Goal: Browse casually

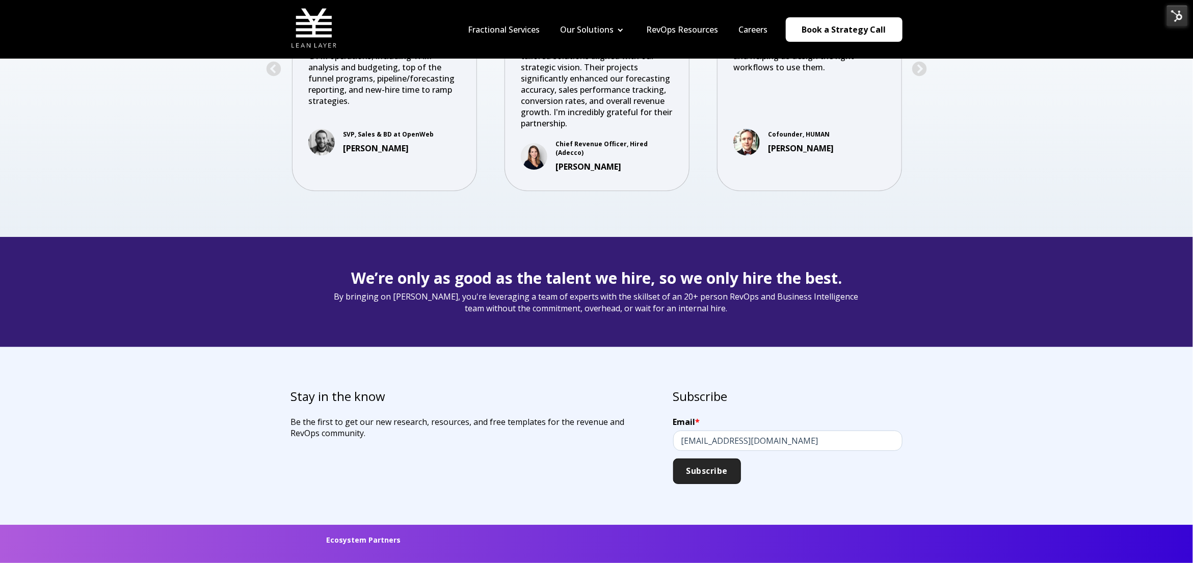
scroll to position [2429, 0]
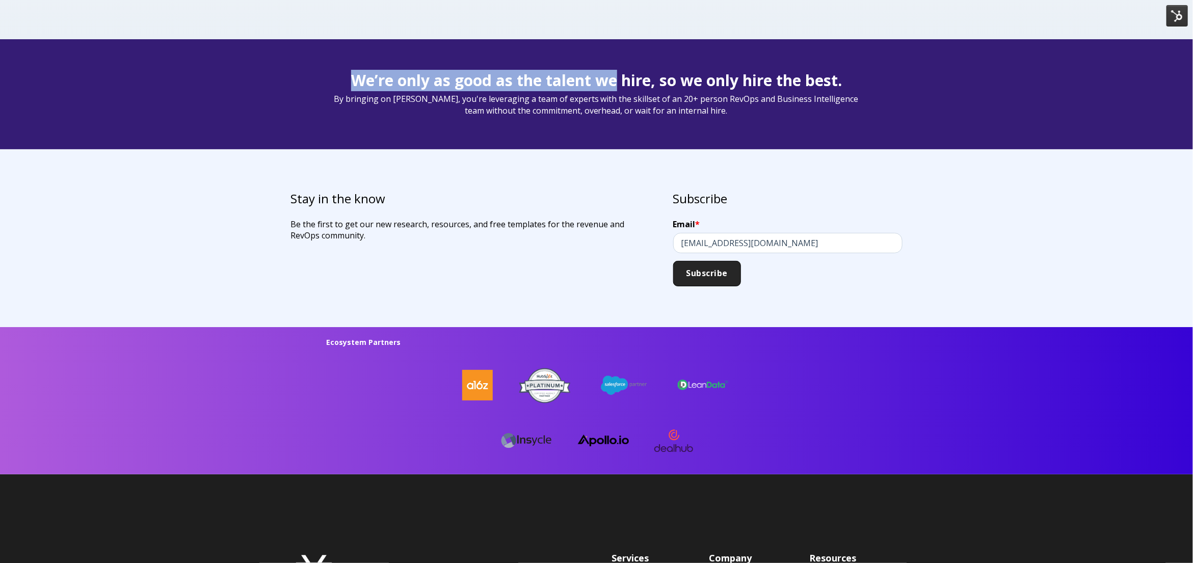
drag, startPoint x: 322, startPoint y: 65, endPoint x: 613, endPoint y: 74, distance: 291.2
click at [613, 74] on div "We’re only as good as the talent we hire, so we only hire the best. By bringing…" at bounding box center [596, 94] width 1193 height 110
drag, startPoint x: 855, startPoint y: 82, endPoint x: 328, endPoint y: 78, distance: 527.0
click at [328, 78] on h1 "We’re only as good as the talent we hire, so we only hire the best." at bounding box center [597, 80] width 540 height 21
copy span "We’re only as good as the talent we hire, so we only hire the best."
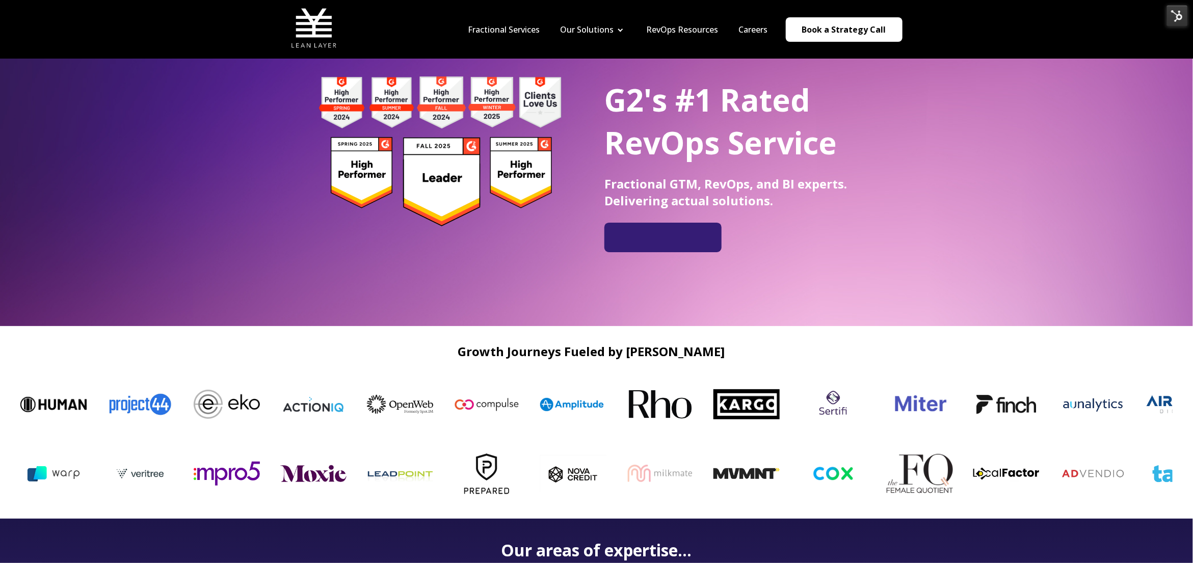
scroll to position [66, 0]
